Goal: Transaction & Acquisition: Download file/media

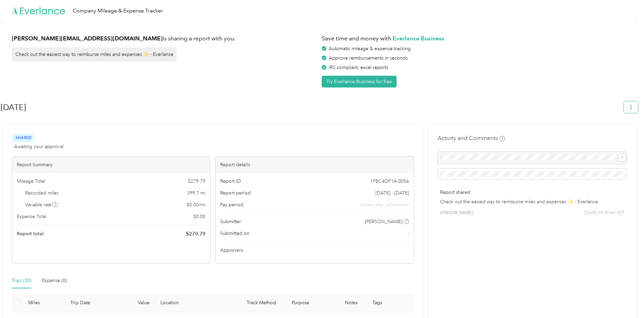
click at [632, 106] on icon "button" at bounding box center [631, 107] width 5 height 5
click at [610, 133] on li "Download" at bounding box center [615, 139] width 46 height 12
click at [617, 136] on span "Download" at bounding box center [615, 139] width 22 height 7
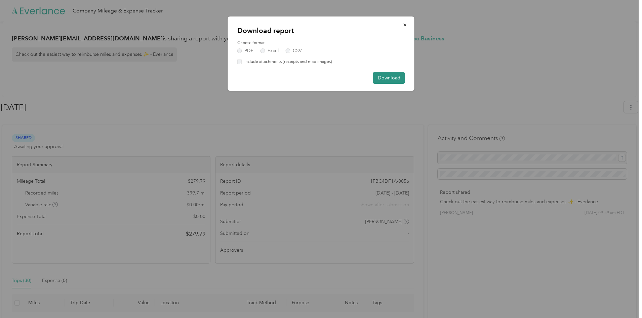
click at [385, 78] on button "Download" at bounding box center [389, 78] width 32 height 12
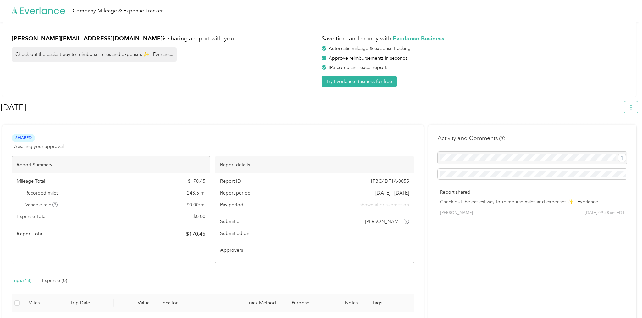
click at [637, 107] on button "button" at bounding box center [631, 107] width 14 height 12
click at [610, 136] on span "Download" at bounding box center [615, 139] width 22 height 7
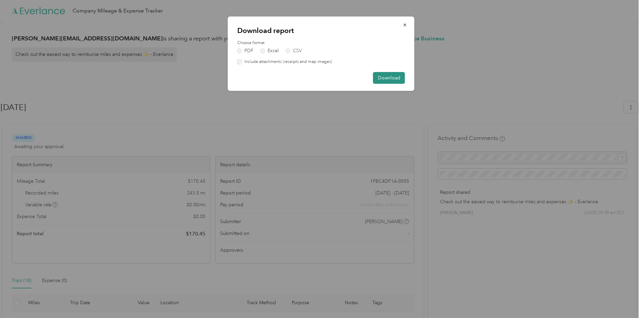
click at [383, 76] on button "Download" at bounding box center [389, 78] width 32 height 12
